Goal: Navigation & Orientation: Understand site structure

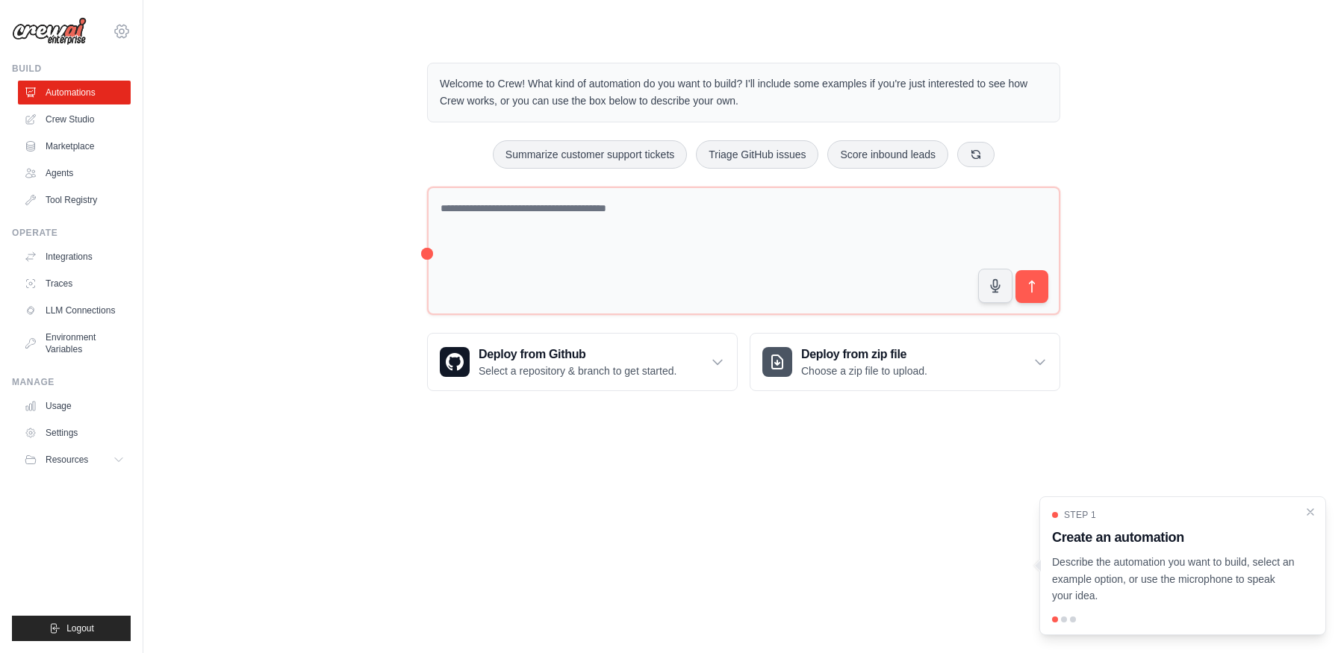
click at [119, 34] on icon at bounding box center [122, 31] width 18 height 18
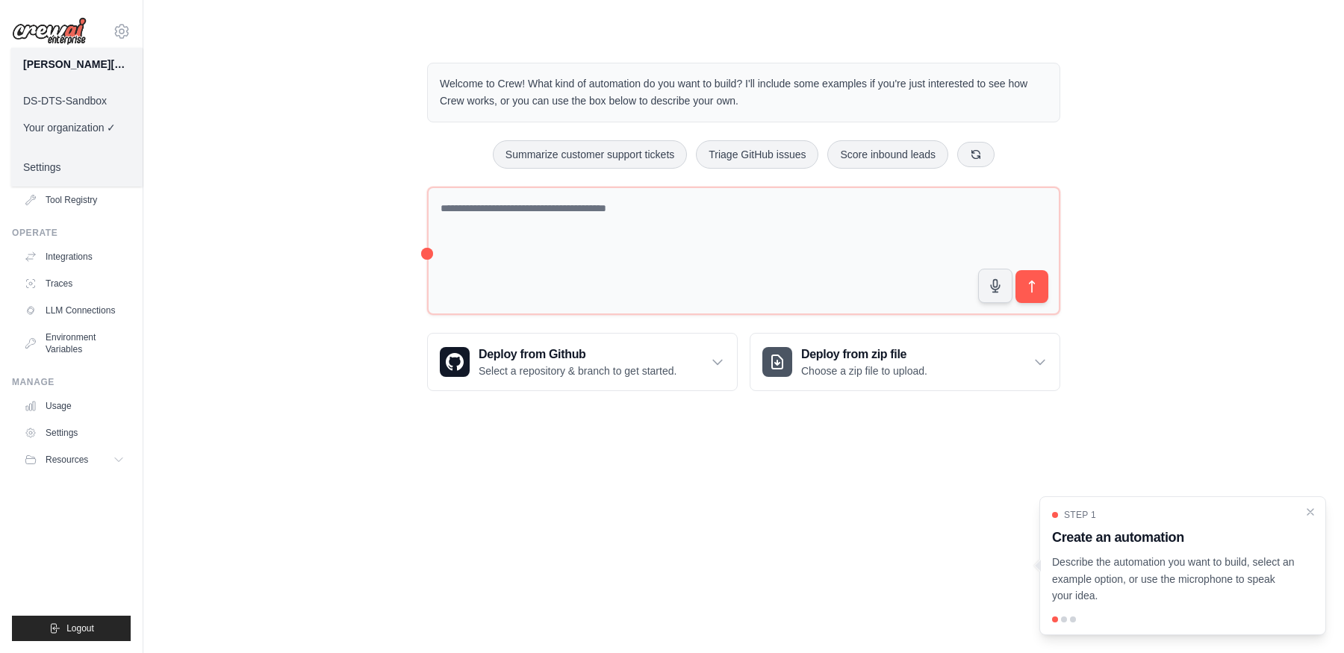
click at [101, 98] on link "DS-DTS-Sandbox" at bounding box center [76, 100] width 131 height 27
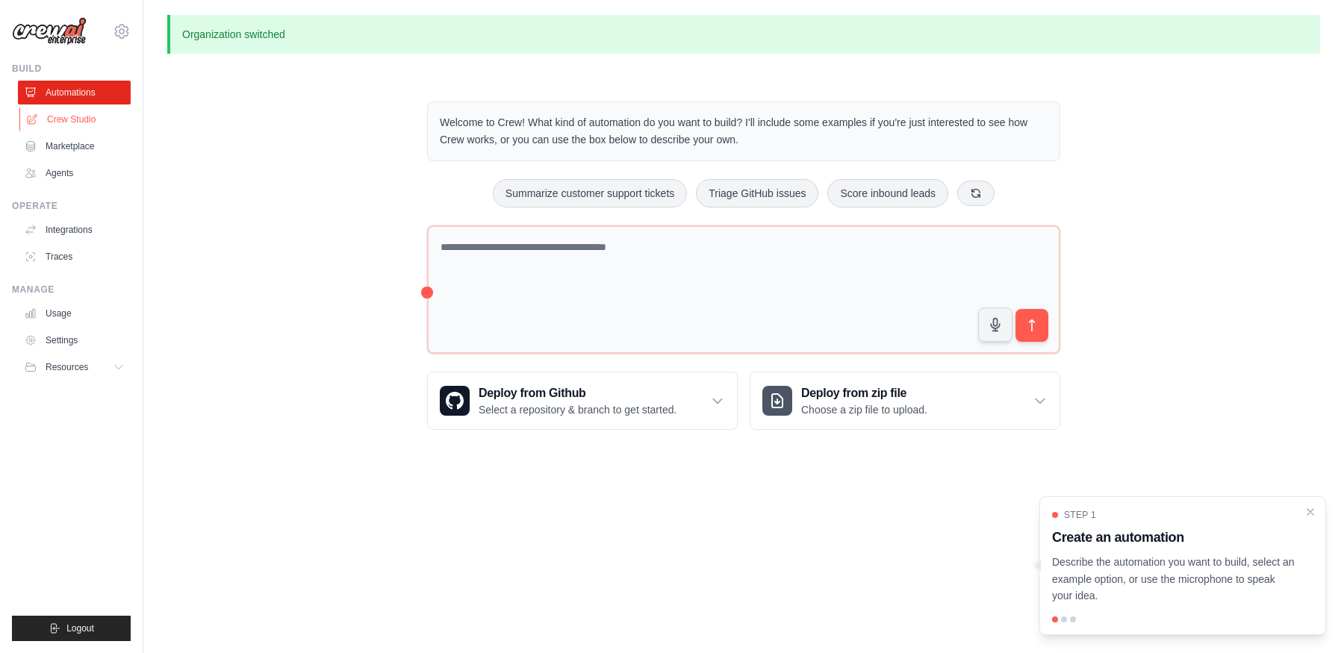
click at [73, 124] on link "Crew Studio" at bounding box center [75, 120] width 113 height 24
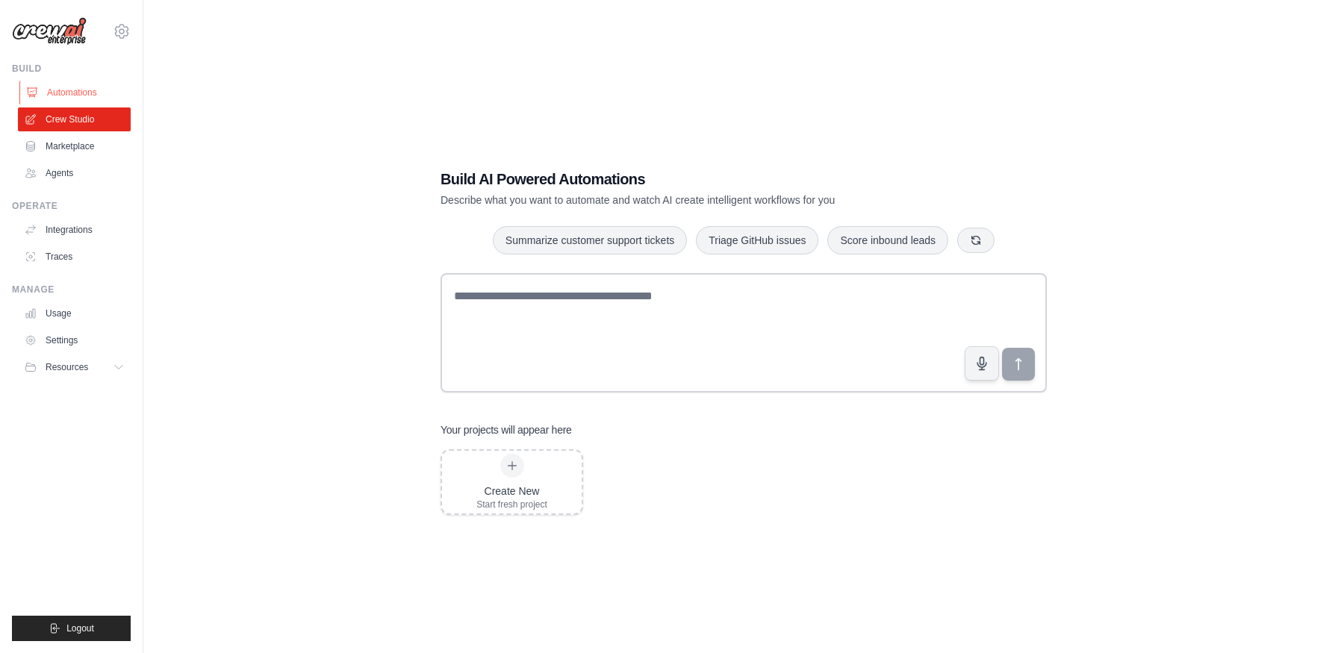
click at [74, 83] on link "Automations" at bounding box center [75, 93] width 113 height 24
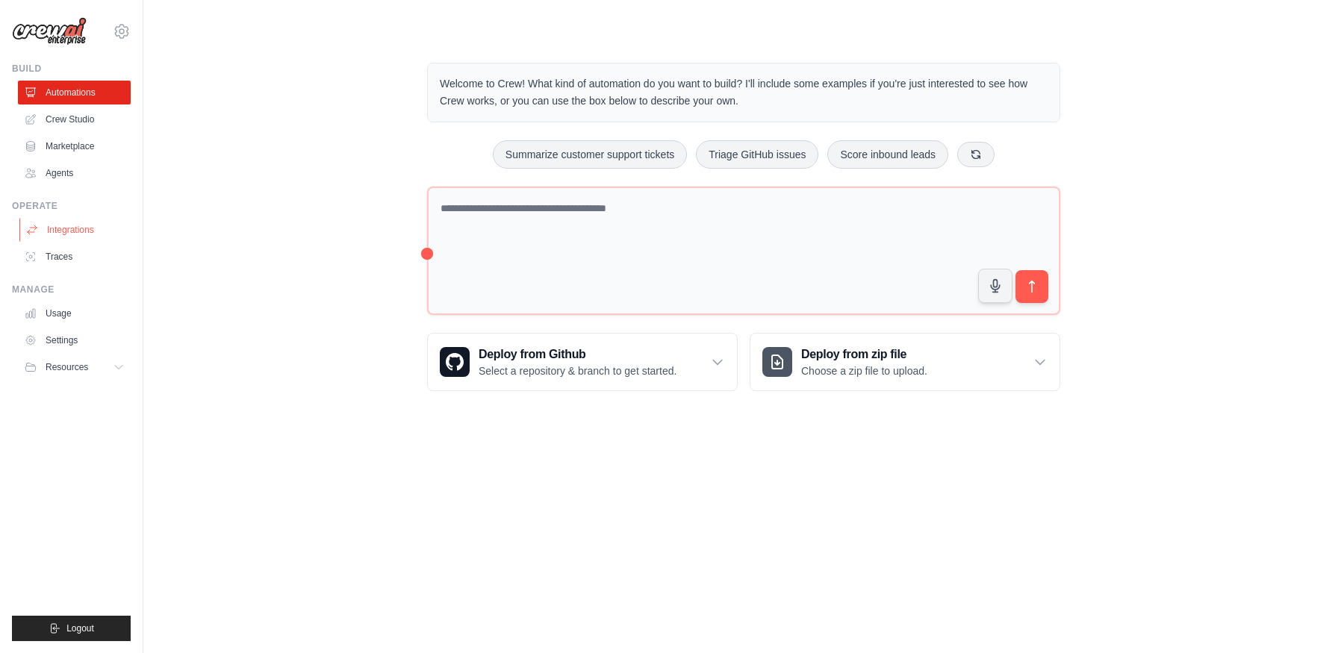
click at [95, 230] on link "Integrations" at bounding box center [75, 230] width 113 height 24
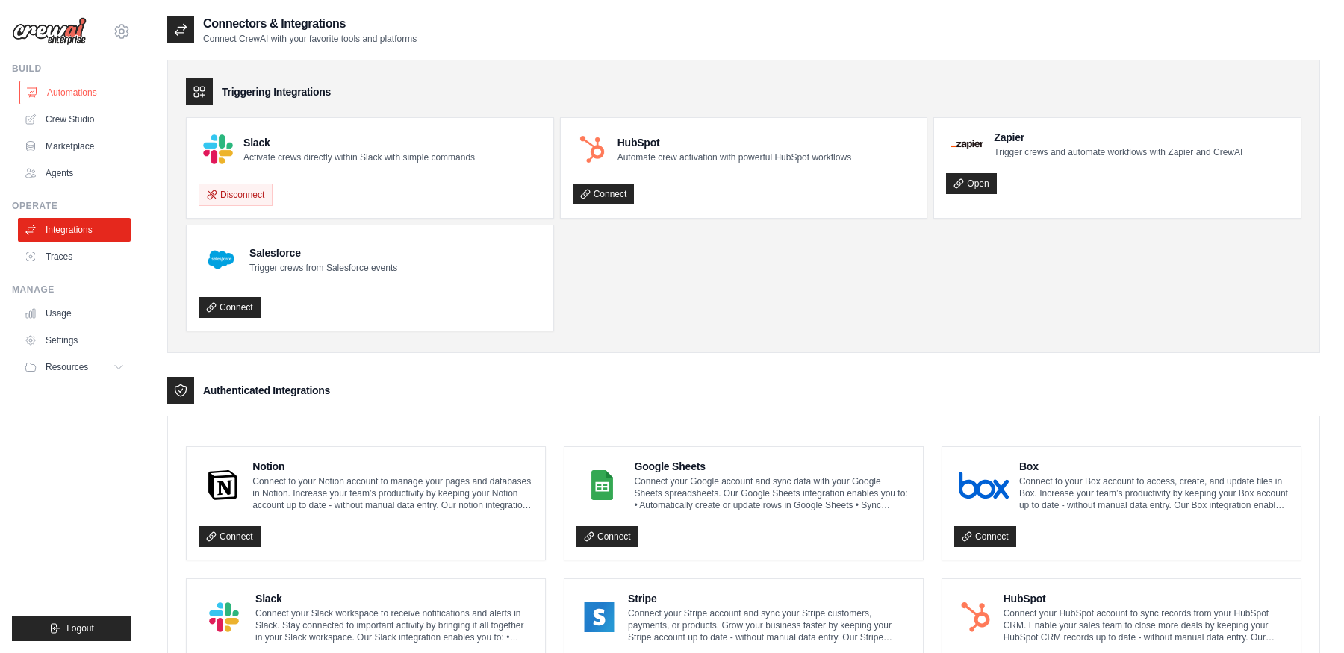
click at [84, 90] on link "Automations" at bounding box center [75, 93] width 113 height 24
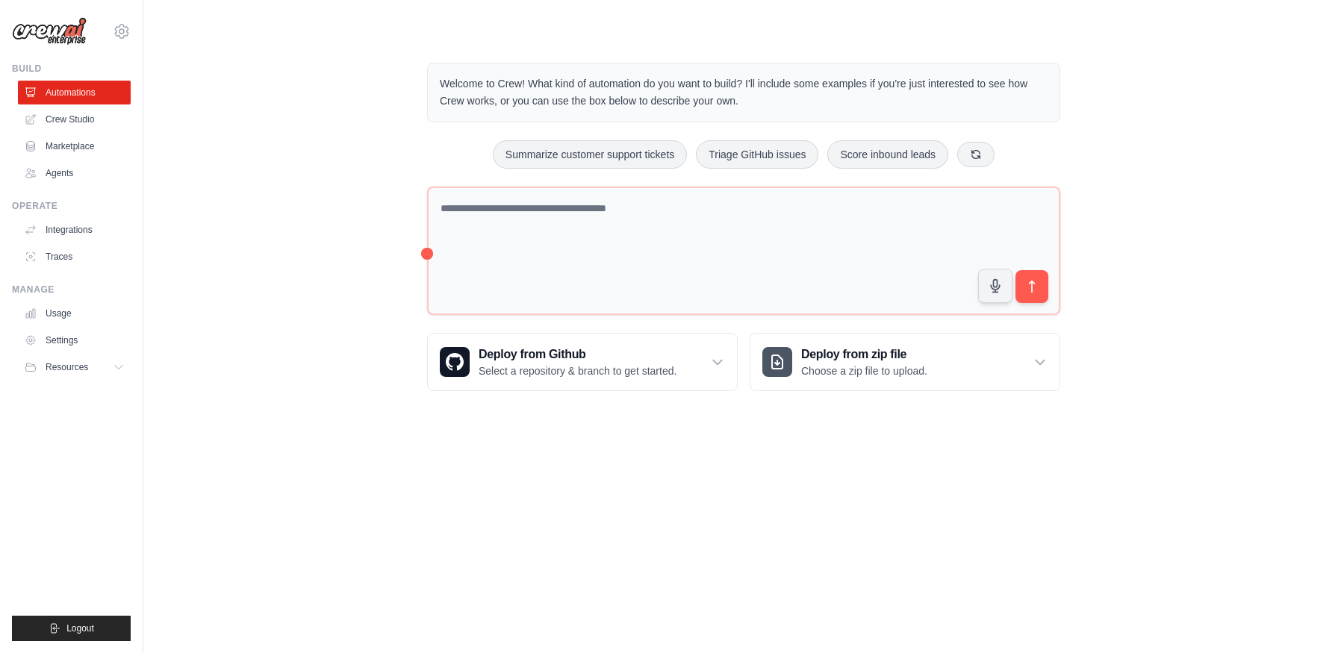
click at [92, 134] on ul "Automations Crew Studio Marketplace Agents" at bounding box center [74, 133] width 113 height 105
click at [88, 119] on link "Crew Studio" at bounding box center [75, 120] width 113 height 24
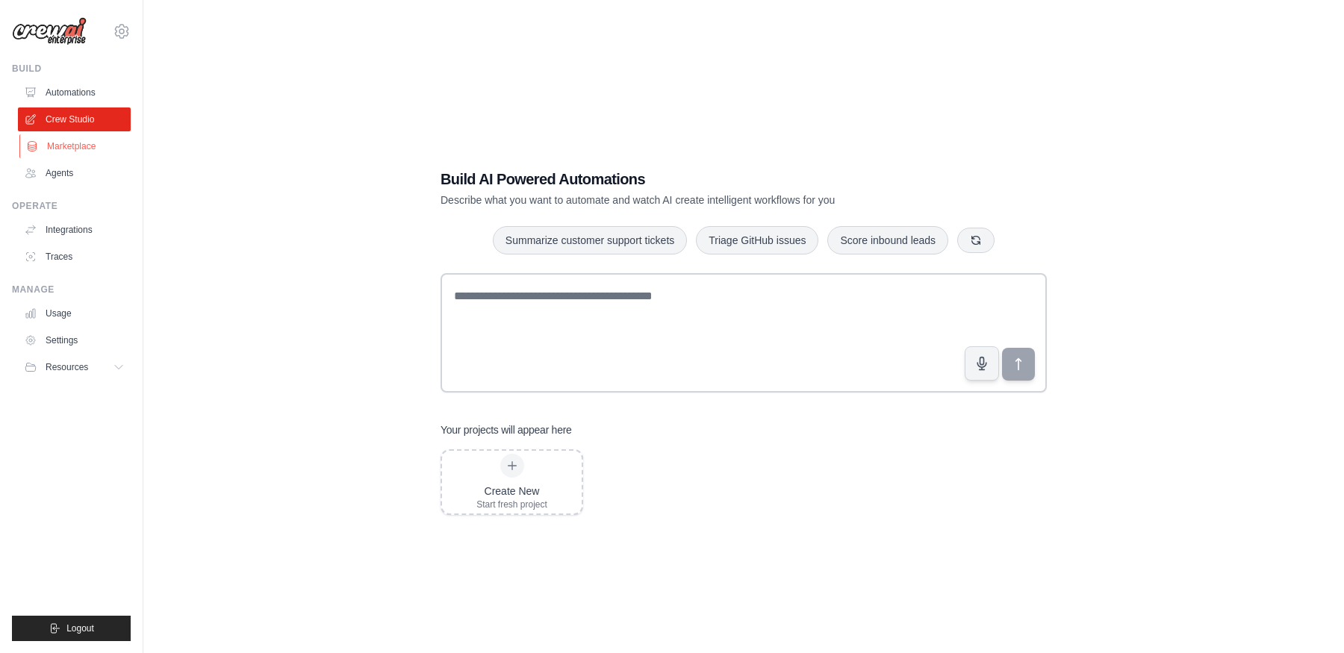
click at [93, 150] on link "Marketplace" at bounding box center [75, 146] width 113 height 24
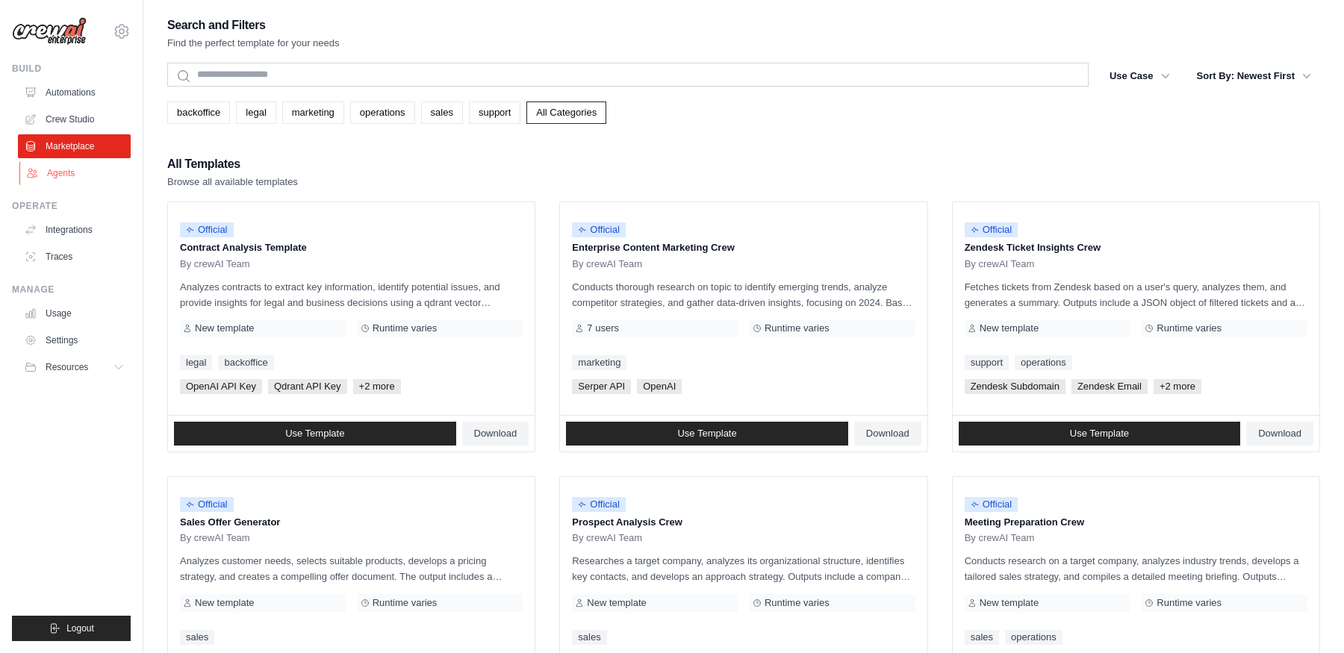
click at [90, 174] on link "Agents" at bounding box center [75, 173] width 113 height 24
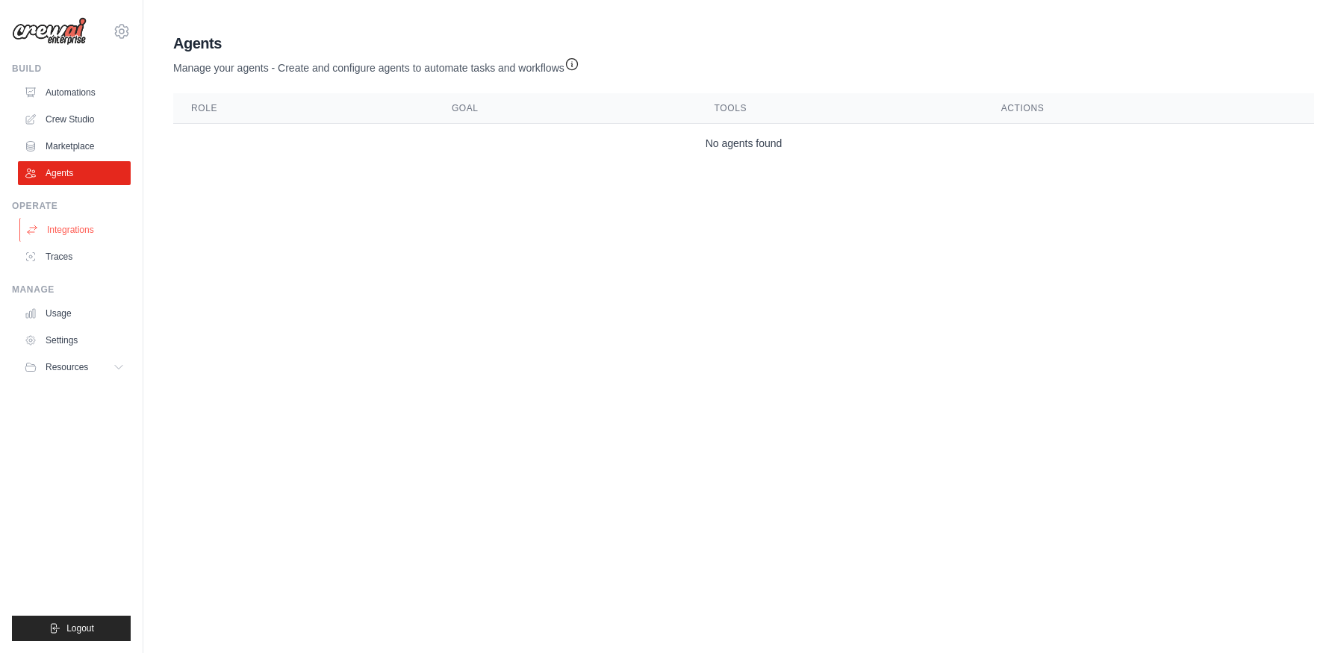
click at [84, 229] on link "Integrations" at bounding box center [75, 230] width 113 height 24
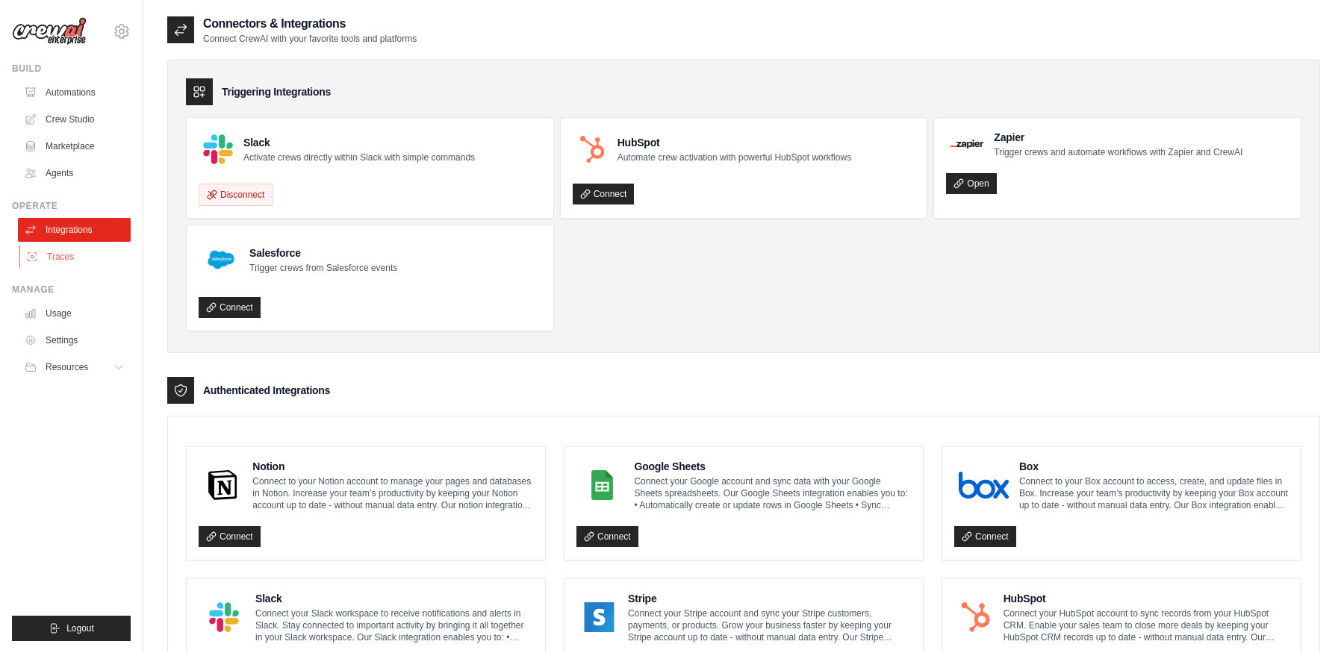
click at [78, 255] on link "Traces" at bounding box center [75, 257] width 113 height 24
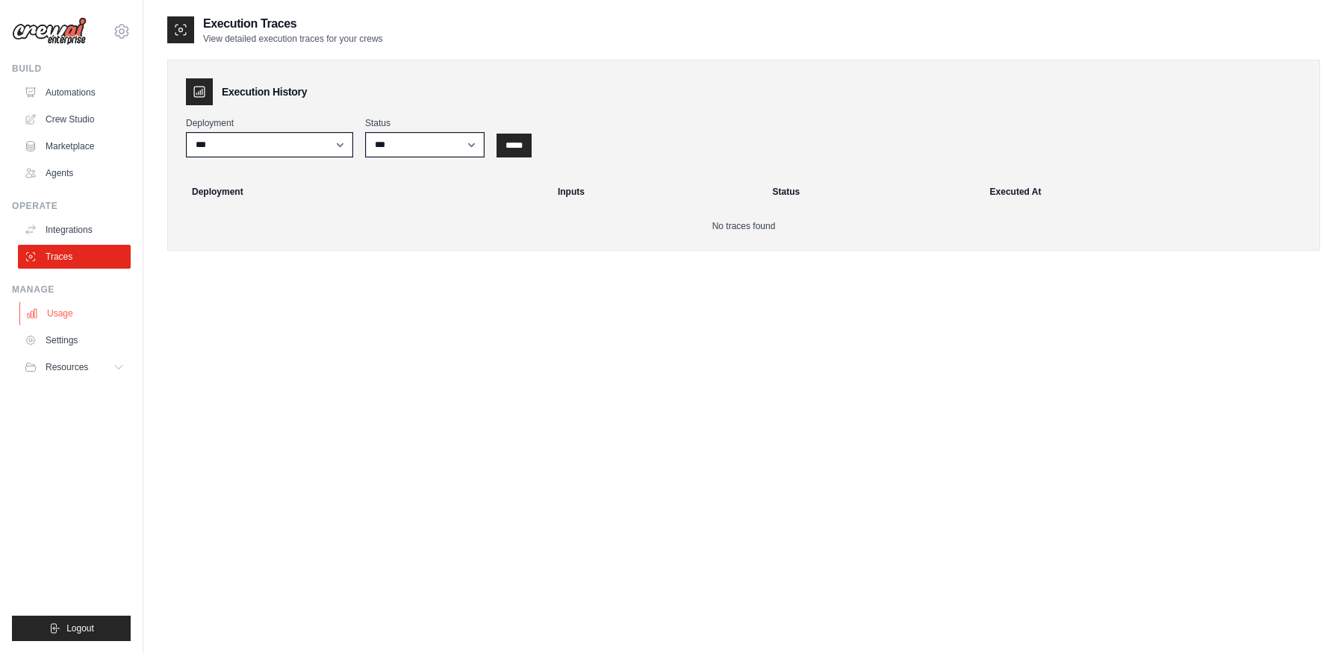
click at [66, 309] on link "Usage" at bounding box center [75, 314] width 113 height 24
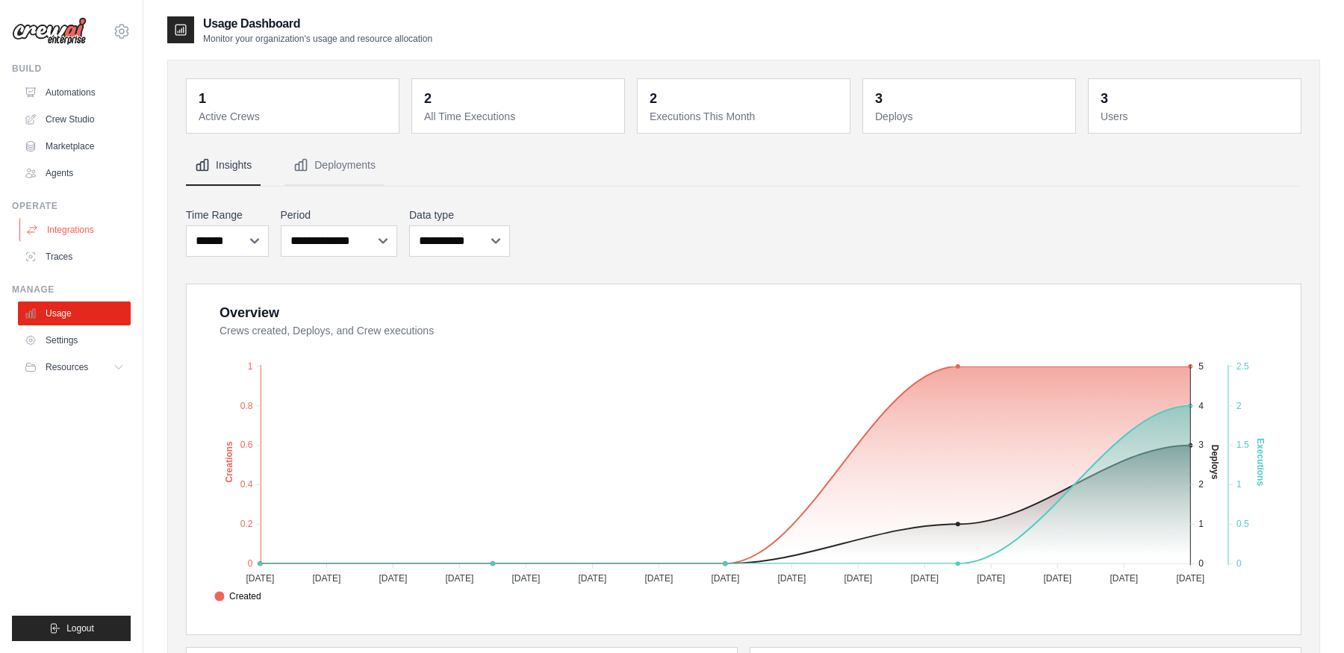
click at [111, 234] on link "Integrations" at bounding box center [75, 230] width 113 height 24
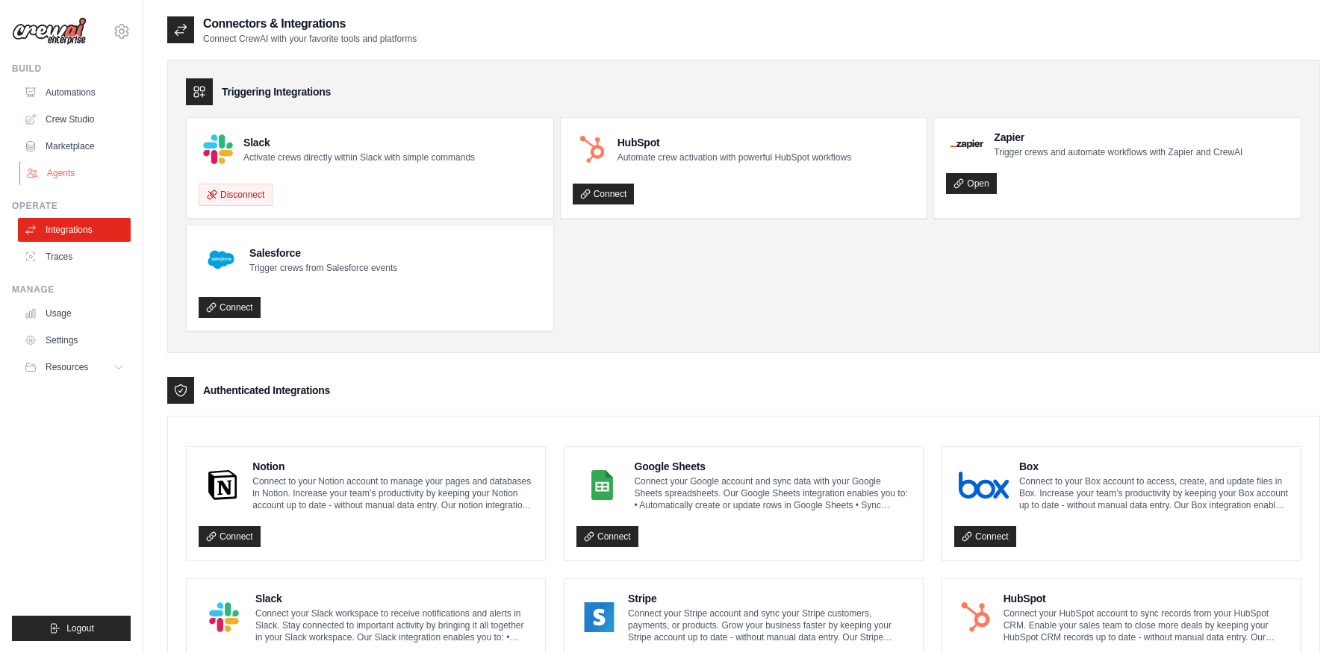
click at [88, 174] on link "Agents" at bounding box center [75, 173] width 113 height 24
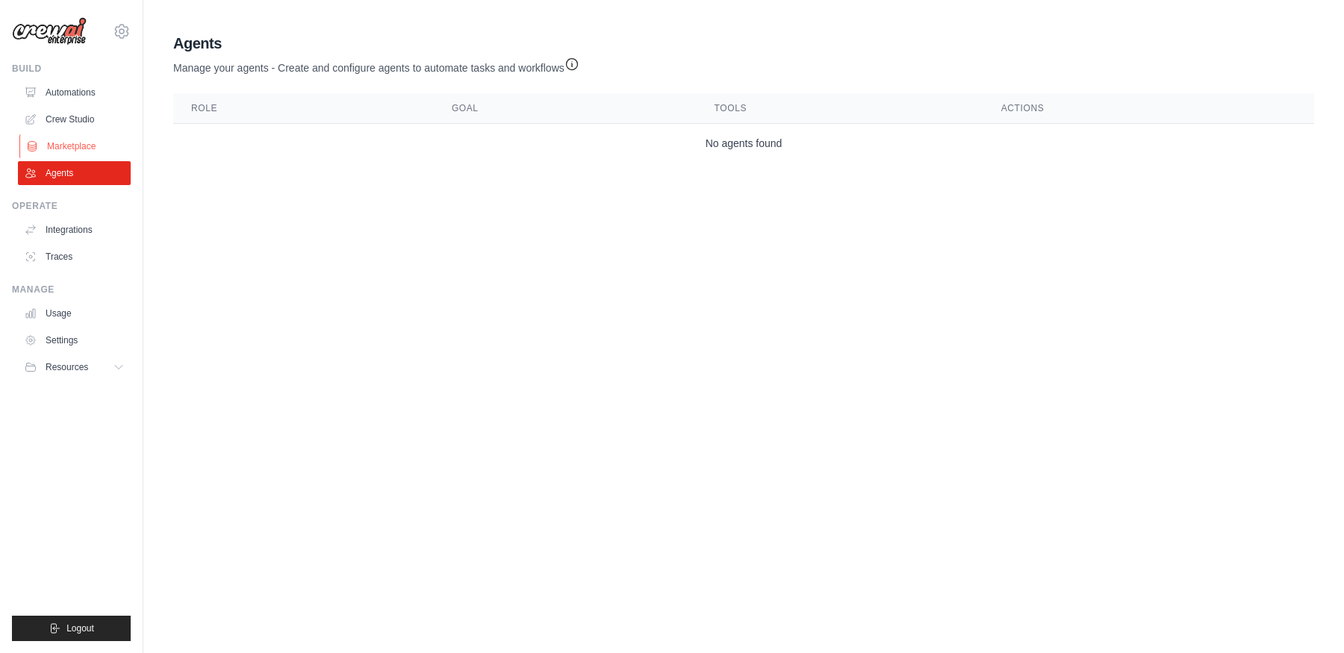
click at [83, 141] on link "Marketplace" at bounding box center [75, 146] width 113 height 24
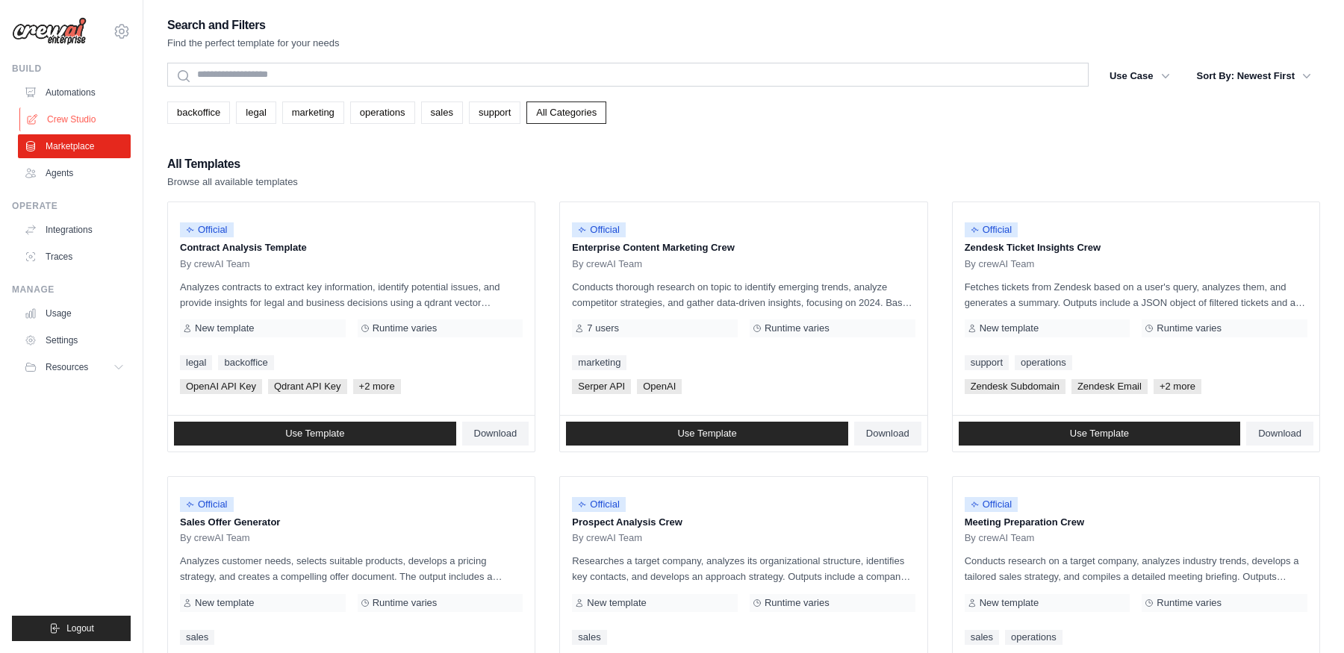
click at [90, 123] on link "Crew Studio" at bounding box center [75, 120] width 113 height 24
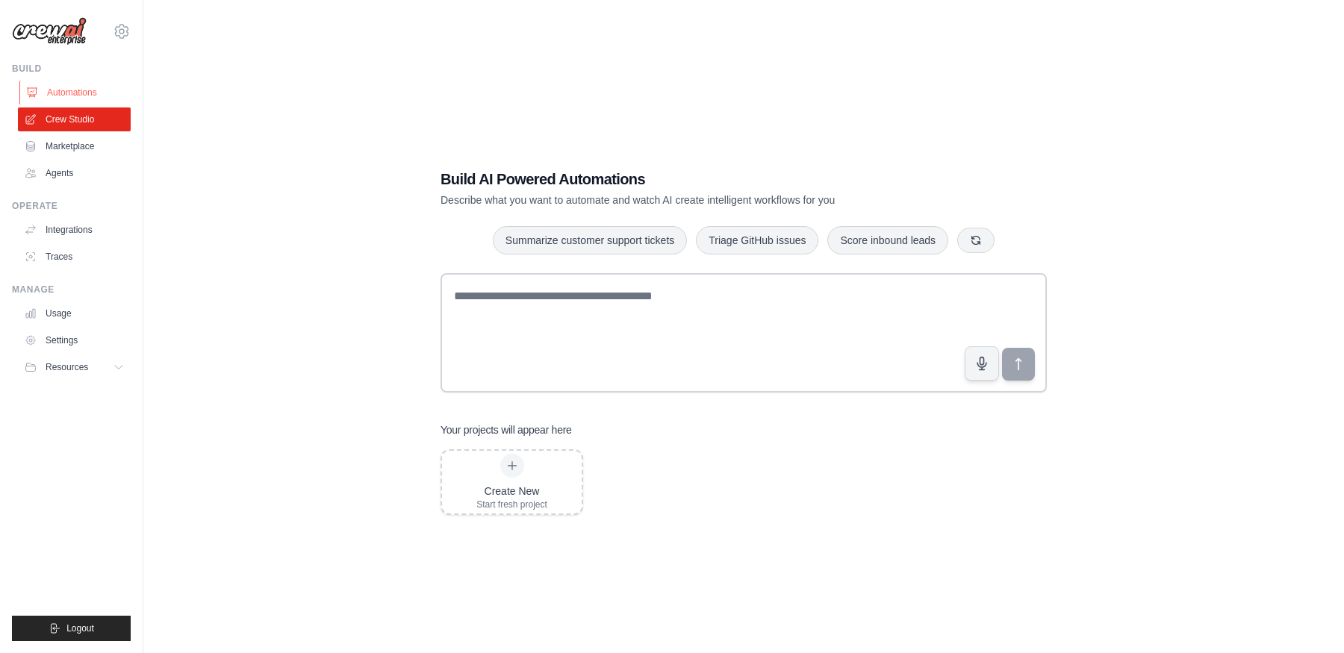
click at [87, 96] on link "Automations" at bounding box center [75, 93] width 113 height 24
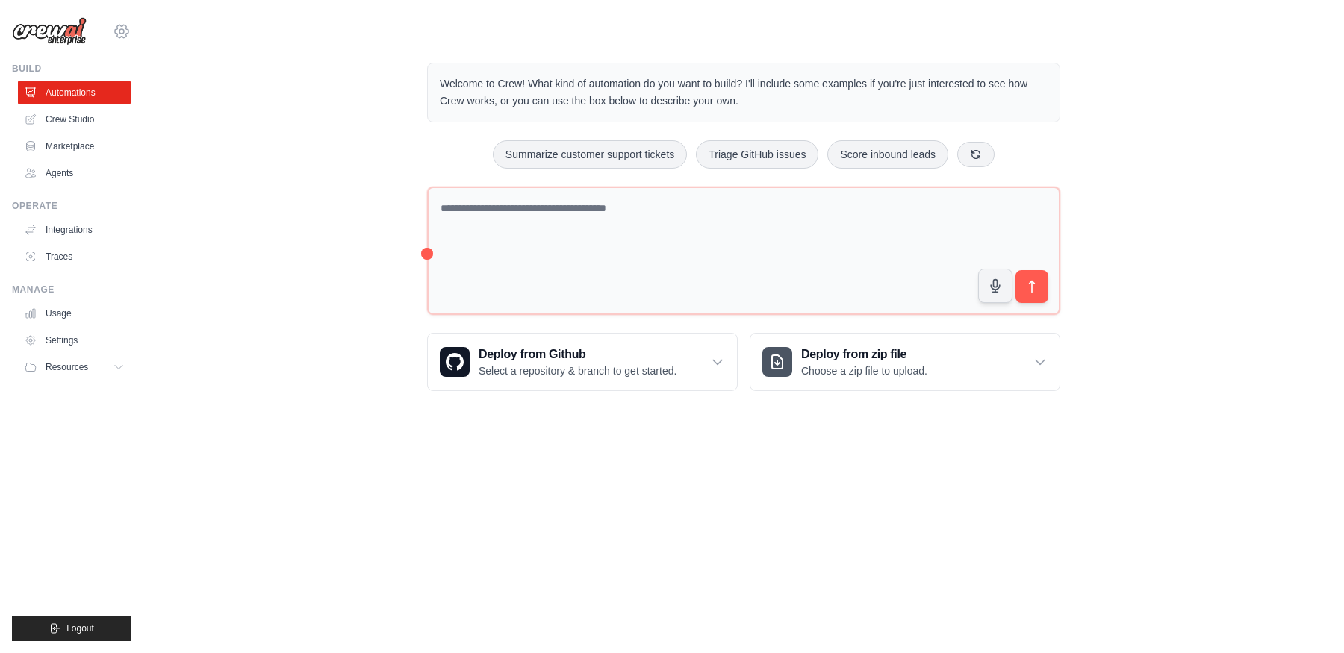
click at [128, 37] on div "[PERSON_NAME][EMAIL_ADDRESS][PERSON_NAME][DOMAIN_NAME] DS-DTS-Sandbox ✓ Your or…" at bounding box center [71, 24] width 119 height 48
click at [75, 33] on img at bounding box center [49, 31] width 75 height 28
click at [115, 33] on icon at bounding box center [121, 31] width 13 height 13
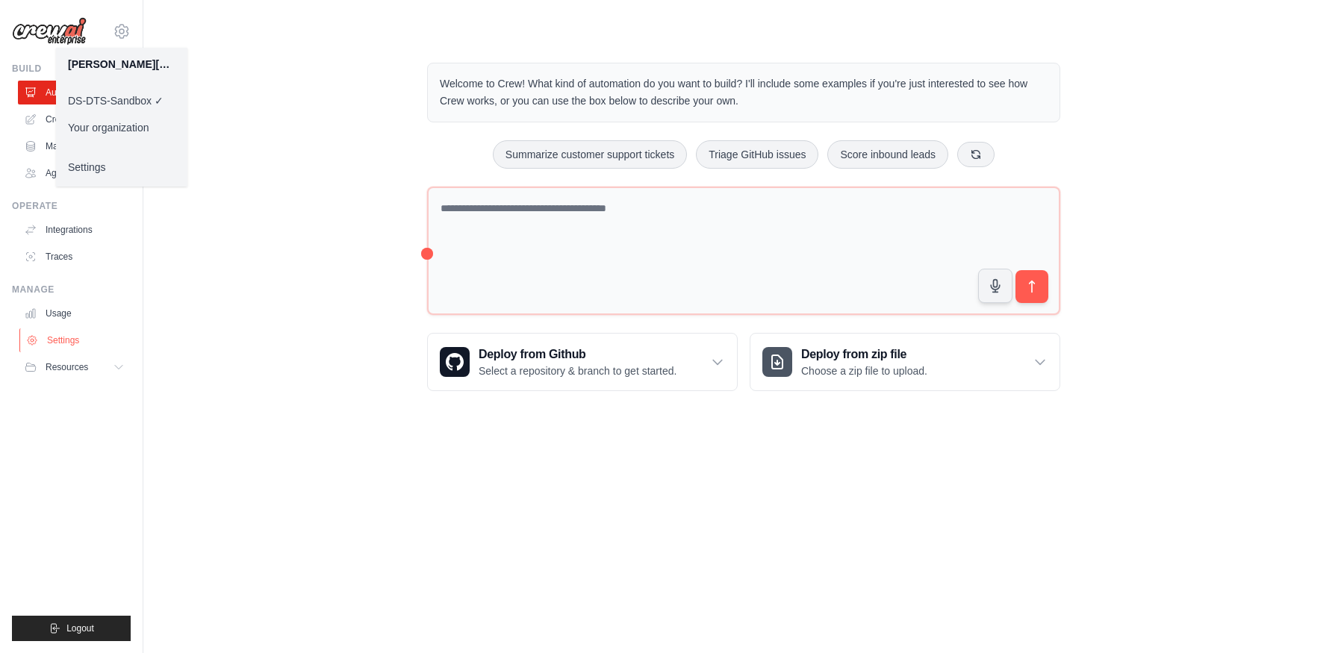
click at [83, 340] on link "Settings" at bounding box center [75, 341] width 113 height 24
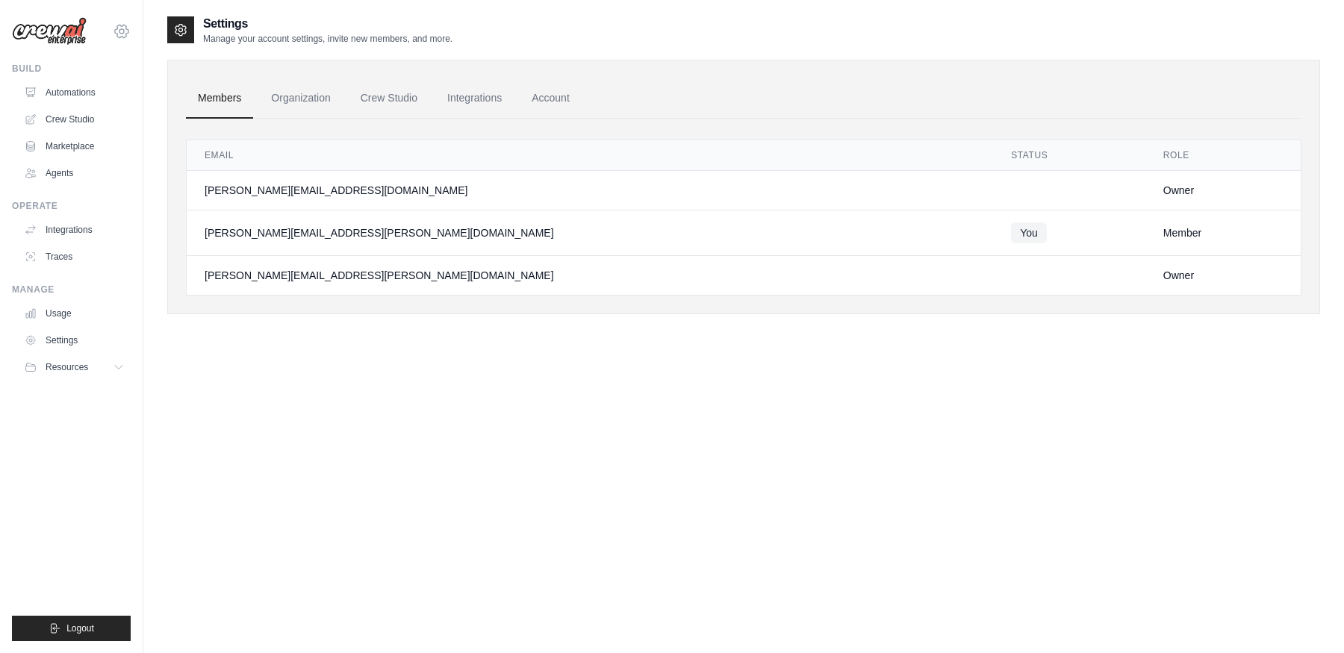
click at [128, 33] on icon at bounding box center [121, 31] width 13 height 13
click at [627, 52] on div "Members Organization Crew Studio Integrations Account Email Status Role [PERSON…" at bounding box center [743, 180] width 1153 height 270
